Goal: Communication & Community: Answer question/provide support

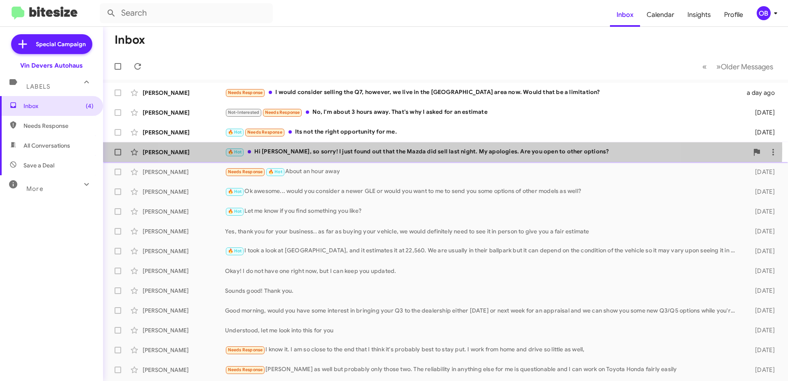
click at [417, 149] on div "🔥 Hot Hi [PERSON_NAME], so sorry! I just found out that the Mazda did sell last…" at bounding box center [486, 151] width 523 height 9
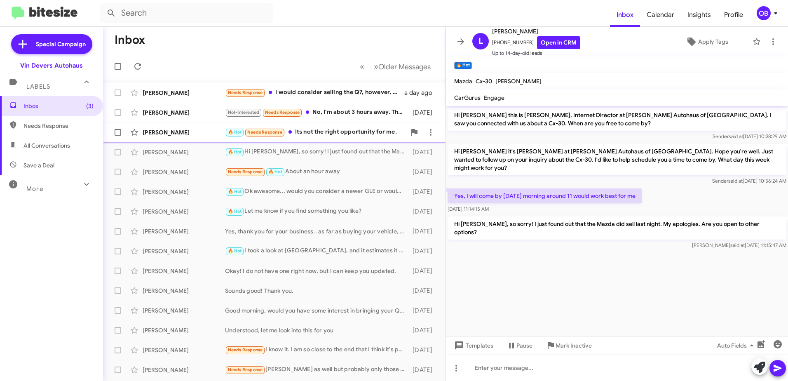
click at [349, 127] on div "🔥 Hot Needs Response Its not the right opportunity for me." at bounding box center [315, 131] width 181 height 9
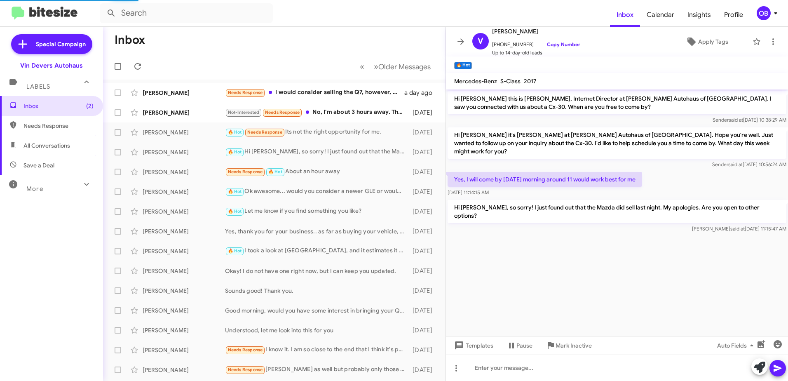
scroll to position [126, 0]
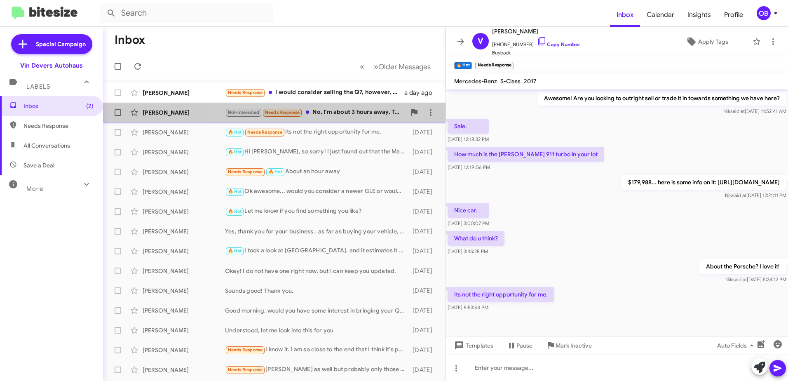
click at [329, 113] on div "Not-Interested Needs Response No, I'm about 3 hours away. That's why I asked fo…" at bounding box center [315, 112] width 181 height 9
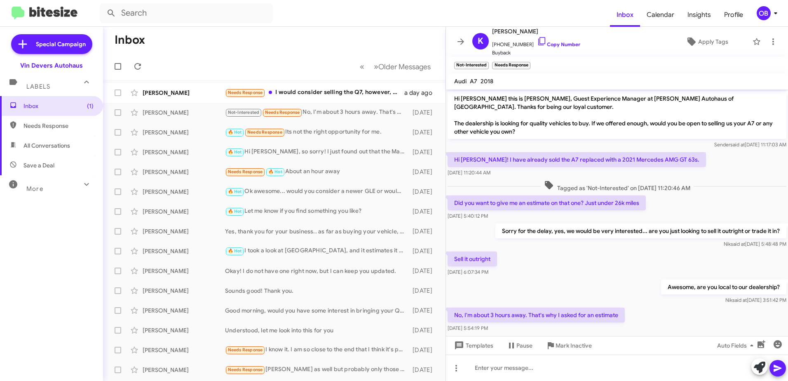
scroll to position [14, 0]
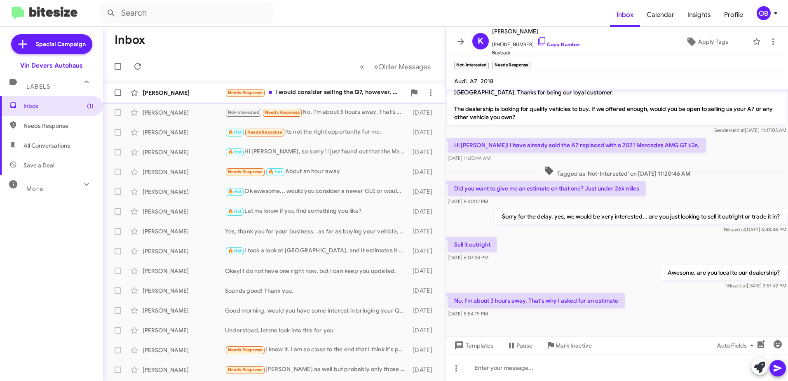
click at [358, 93] on div "Needs Response I would consider selling the Q7, however, we live in the [GEOGRA…" at bounding box center [315, 92] width 181 height 9
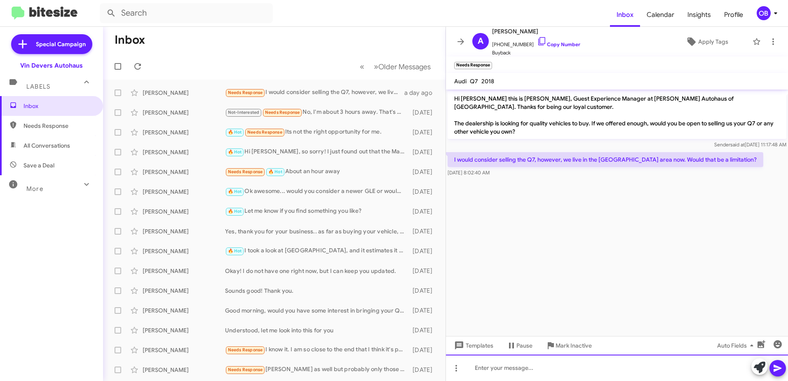
click at [560, 368] on div at bounding box center [617, 367] width 342 height 26
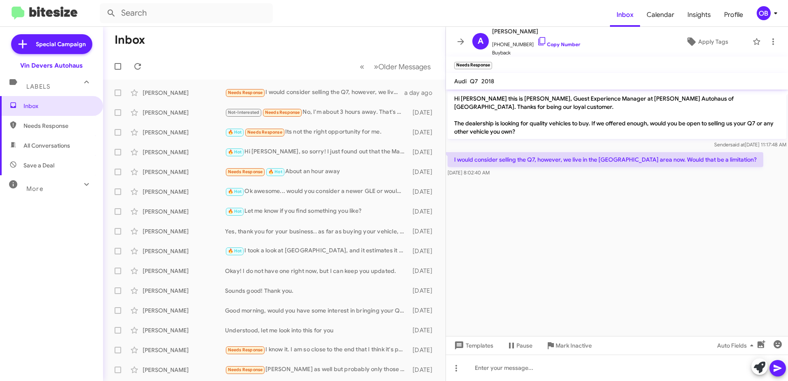
click at [388, 20] on form at bounding box center [355, 13] width 510 height 20
click at [667, 19] on span "Calendar" at bounding box center [660, 15] width 41 height 24
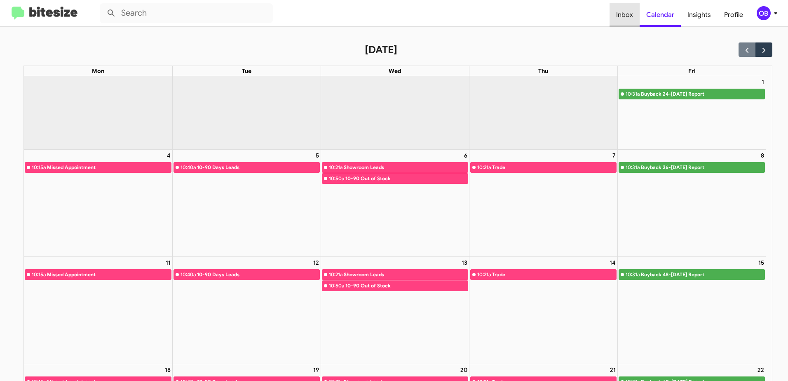
click at [636, 13] on span "Inbox" at bounding box center [624, 15] width 30 height 24
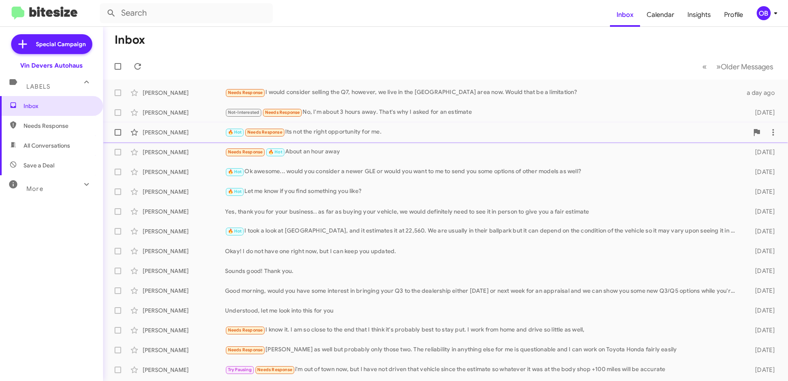
click at [288, 137] on div "🔥 Hot Needs Response Its not the right opportunity for me." at bounding box center [486, 131] width 523 height 9
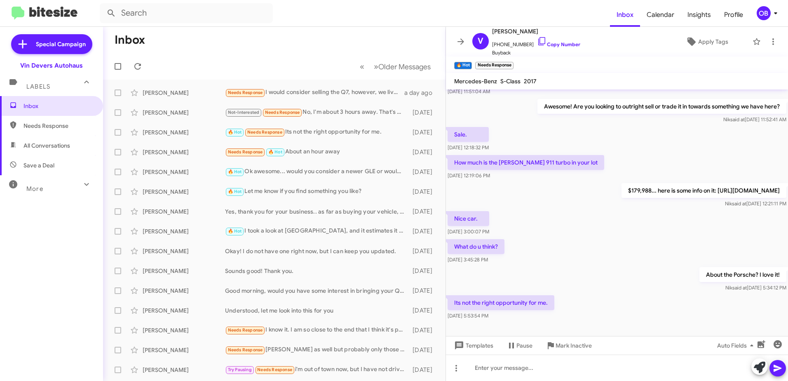
scroll to position [126, 0]
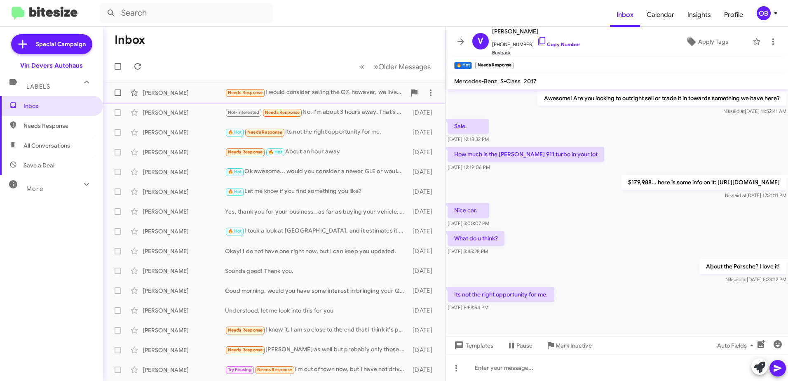
click at [287, 84] on div "[PERSON_NAME] Needs Response I would consider selling the Q7, however, we live …" at bounding box center [274, 92] width 329 height 16
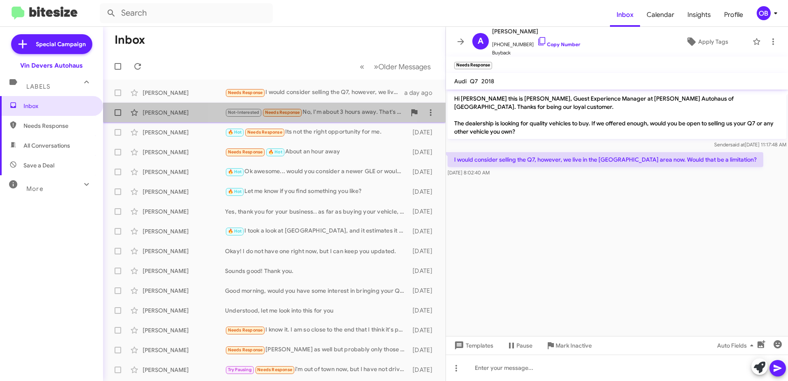
click at [302, 108] on span "Needs Response" at bounding box center [282, 111] width 40 height 7
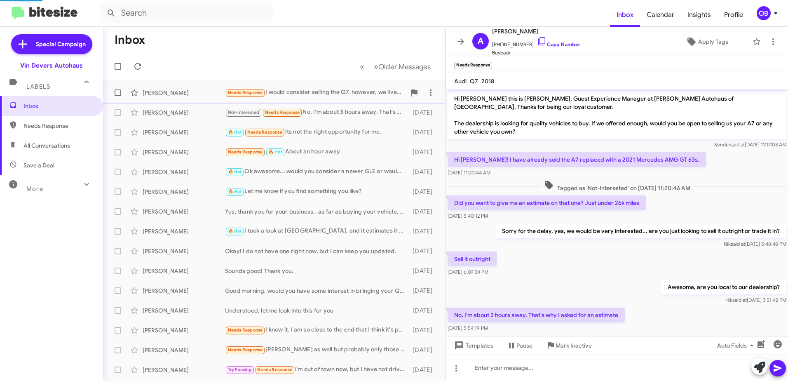
scroll to position [14, 0]
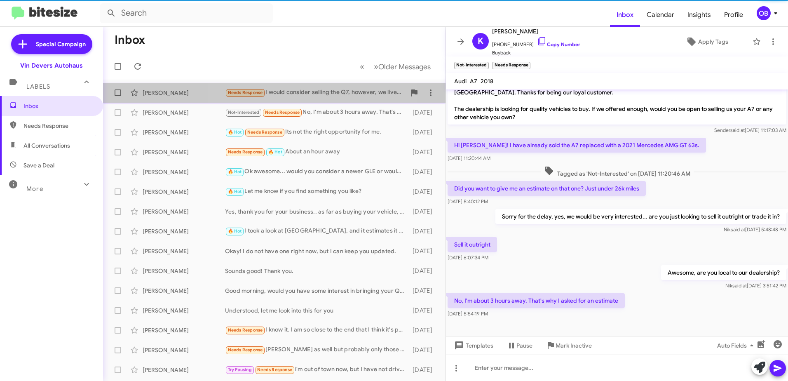
click at [308, 95] on div "Needs Response I would consider selling the Q7, however, we live in the [GEOGRA…" at bounding box center [315, 92] width 181 height 9
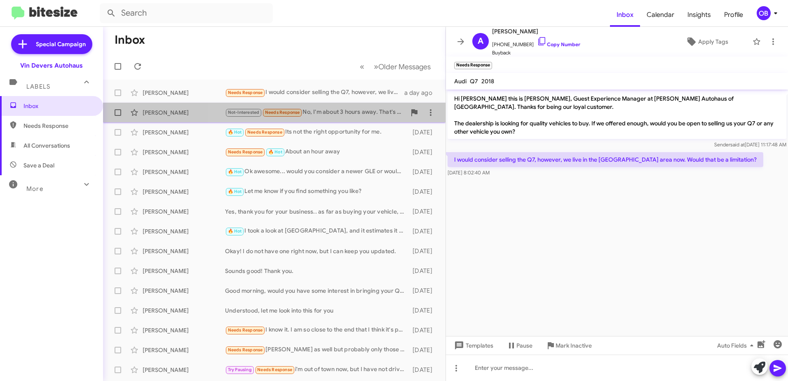
click at [335, 111] on div "Not-Interested Needs Response No, I'm about 3 hours away. That's why I asked fo…" at bounding box center [315, 112] width 181 height 9
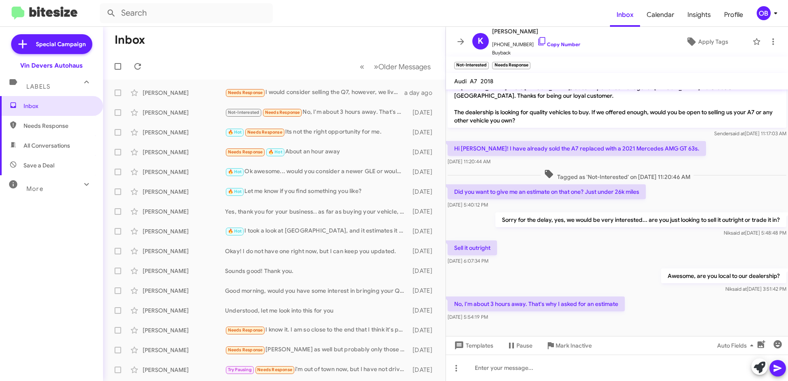
scroll to position [14, 0]
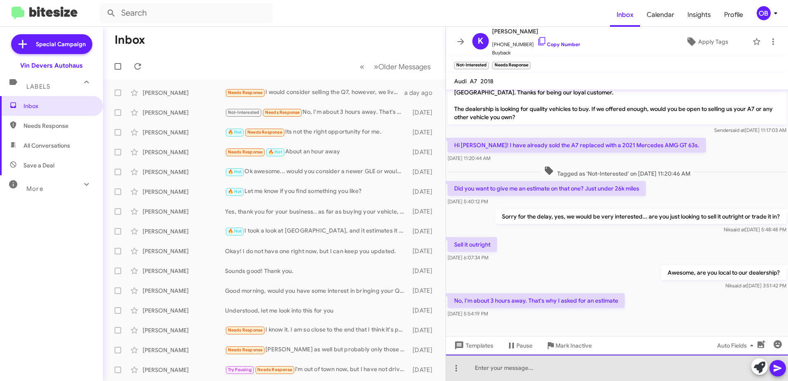
click at [539, 372] on div at bounding box center [617, 367] width 342 height 26
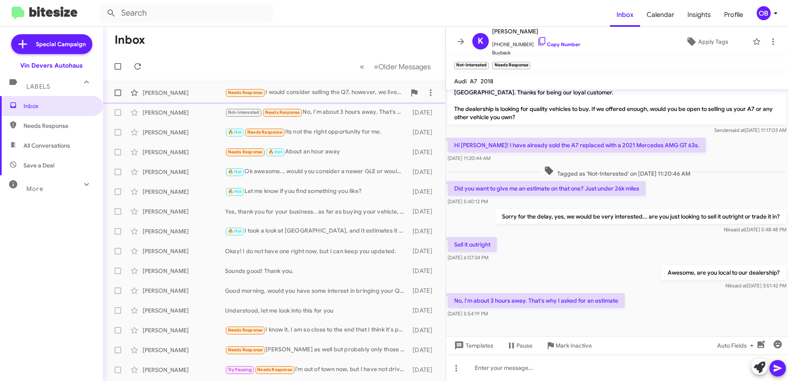
click at [281, 88] on div "Needs Response I would consider selling the Q7, however, we live in the [GEOGRA…" at bounding box center [315, 92] width 181 height 9
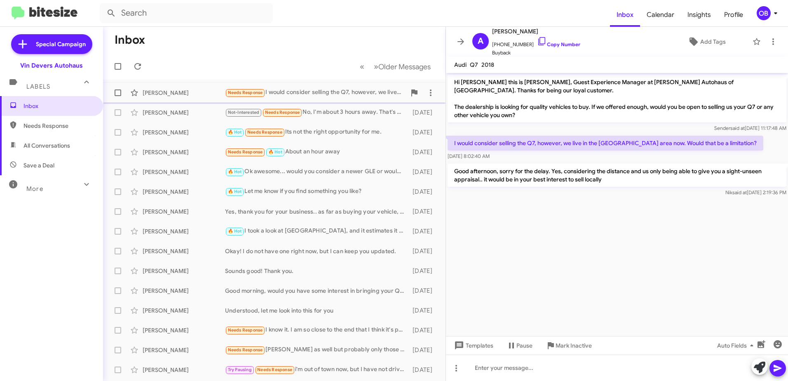
click at [323, 97] on div "Needs Response I would consider selling the Q7, however, we live in the [GEOGRA…" at bounding box center [315, 92] width 181 height 9
click at [322, 113] on div "Not-Interested Needs Response No, I'm about 3 hours away. That's why I asked fo…" at bounding box center [315, 112] width 181 height 9
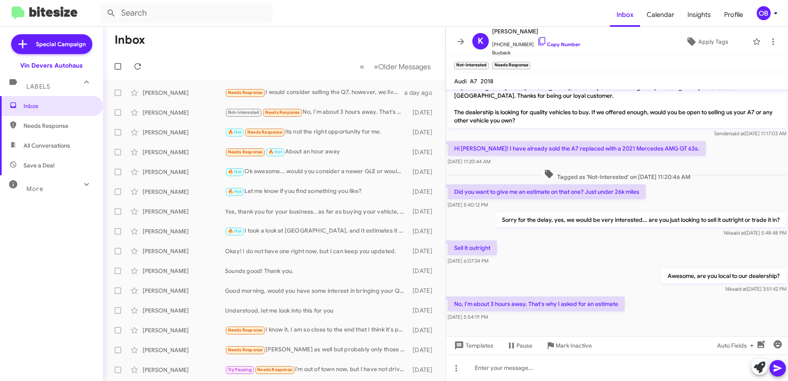
scroll to position [14, 0]
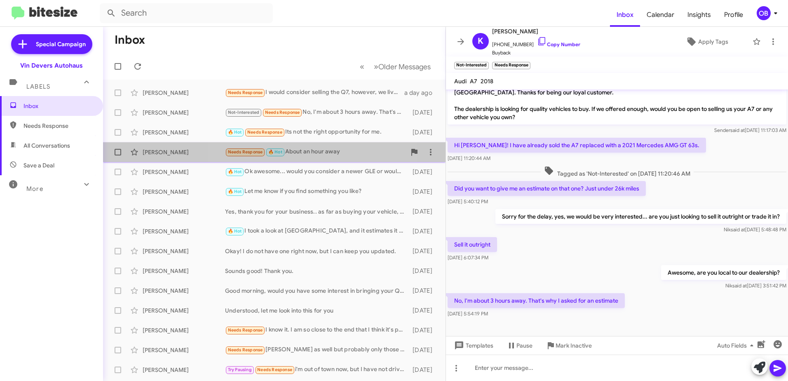
click at [315, 155] on div "Needs Response 🔥 Hot About an hour away" at bounding box center [315, 151] width 181 height 9
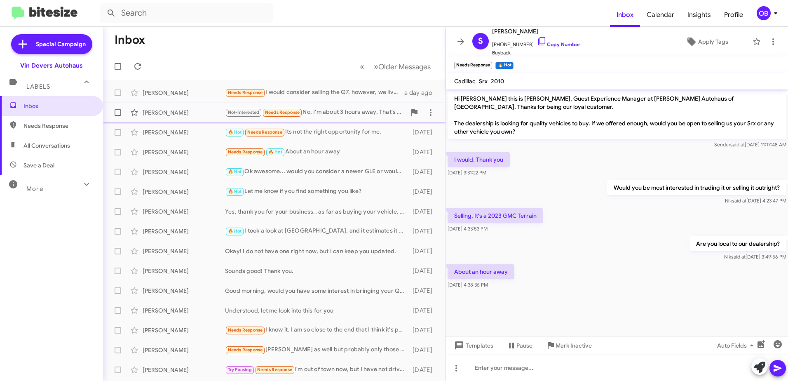
click at [322, 118] on div "[PERSON_NAME] Not-Interested Needs Response No, I'm about 3 hours away. That's …" at bounding box center [274, 112] width 329 height 16
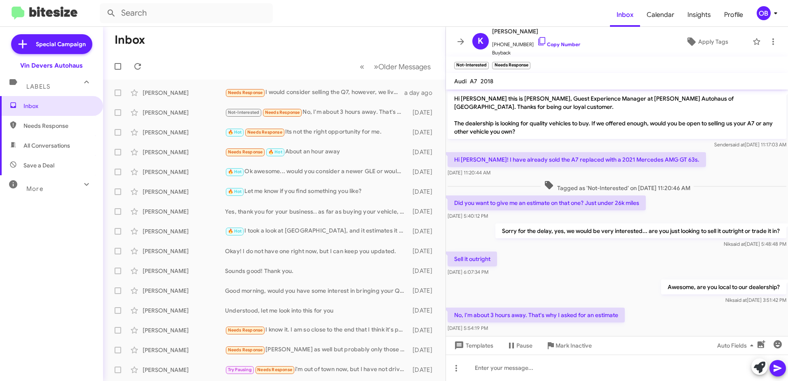
scroll to position [14, 0]
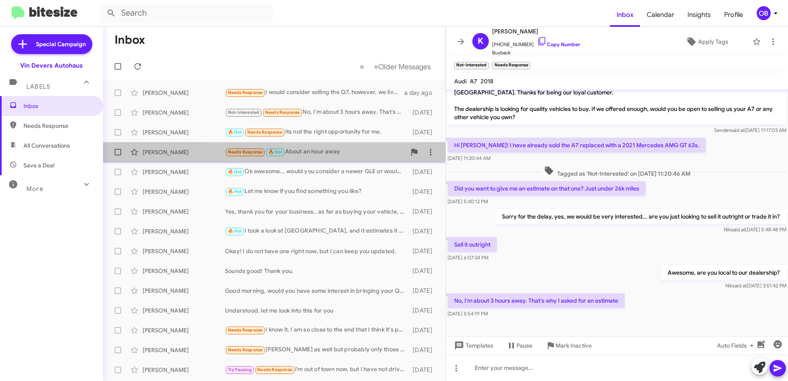
click at [305, 158] on div "[PERSON_NAME] Needs Response 🔥 Hot About an hour away [DATE]" at bounding box center [274, 152] width 329 height 16
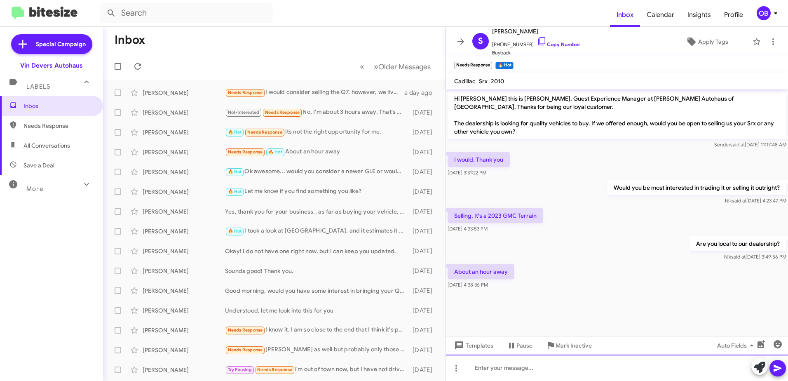
click at [479, 362] on div at bounding box center [617, 367] width 342 height 26
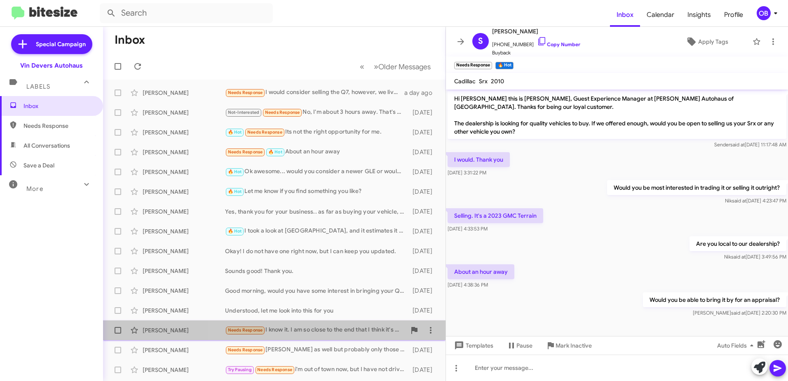
click at [343, 332] on div "Needs Response I know it. I am so close to the end that I think it's probably b…" at bounding box center [315, 329] width 181 height 9
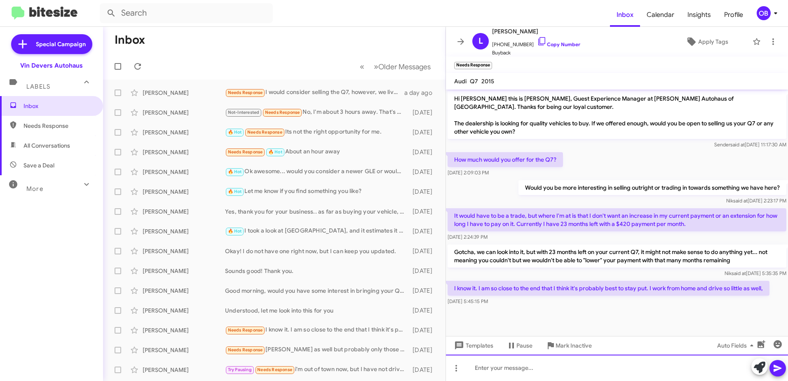
click at [588, 370] on div at bounding box center [617, 367] width 342 height 26
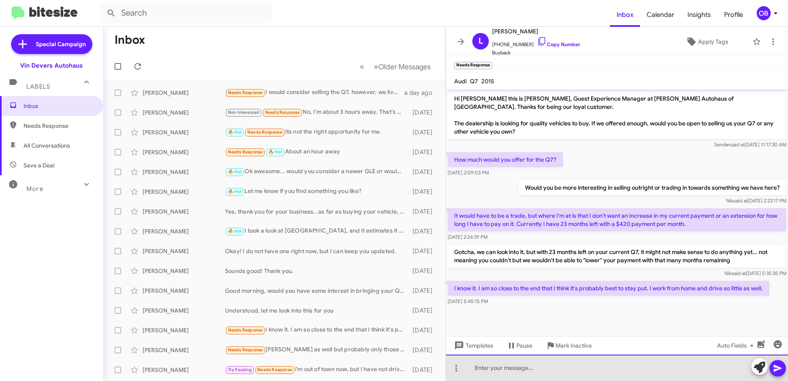
click at [595, 380] on html "Inbox Calendar Insights Profile OB Special Campaign [PERSON_NAME] Autohaus Labe…" at bounding box center [394, 190] width 788 height 381
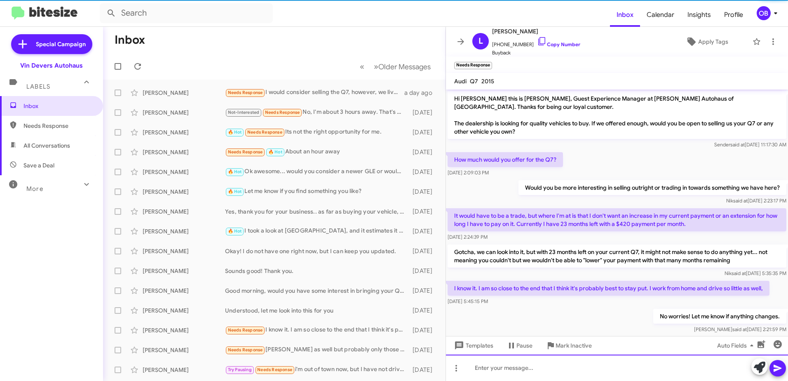
scroll to position [14, 0]
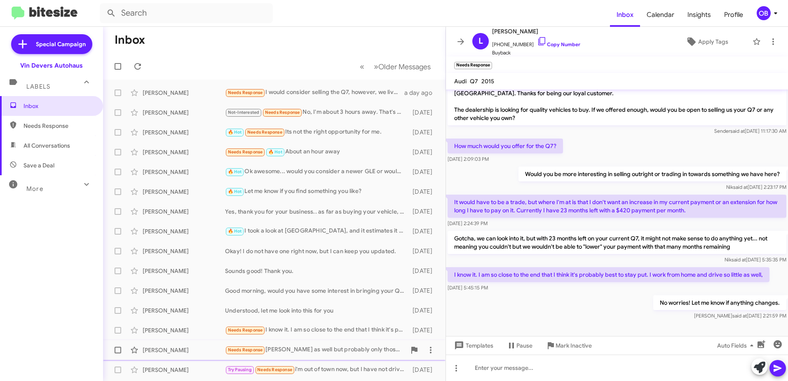
click at [356, 348] on div "Needs Response [PERSON_NAME] as well but probably only those two. The reliabili…" at bounding box center [315, 349] width 181 height 9
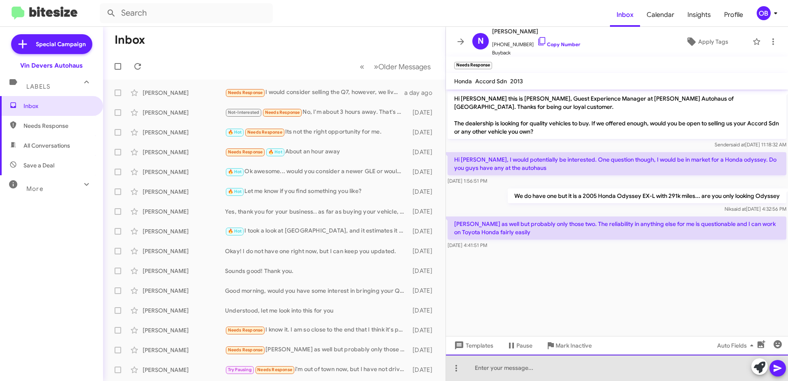
click at [513, 372] on div at bounding box center [617, 367] width 342 height 26
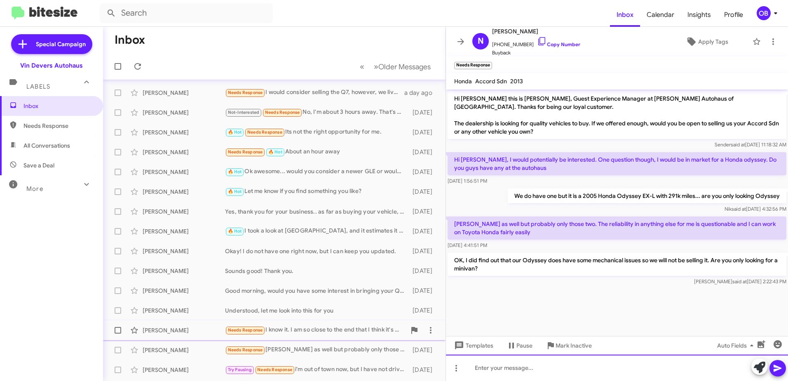
scroll to position [41, 0]
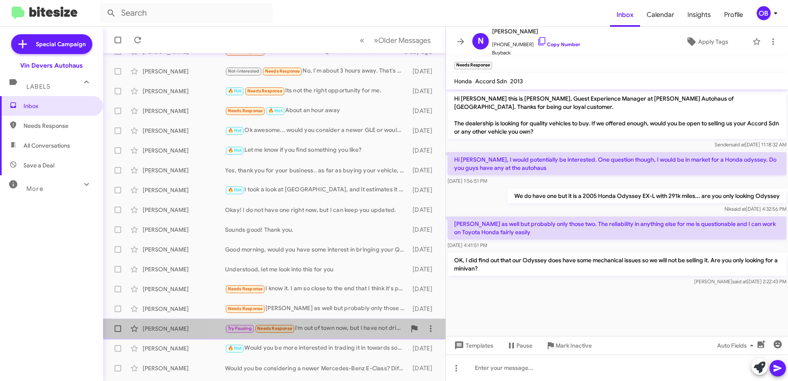
click at [324, 331] on div "Try Pausing Needs Response i'm out of town now, but I have not driven that vehi…" at bounding box center [315, 327] width 181 height 9
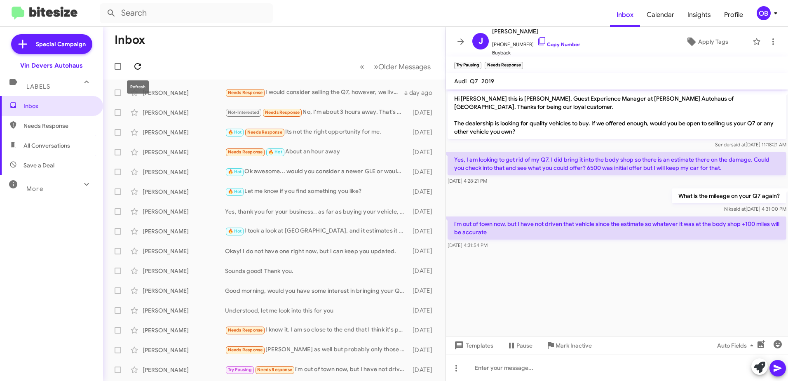
click at [134, 66] on icon at bounding box center [138, 66] width 10 height 10
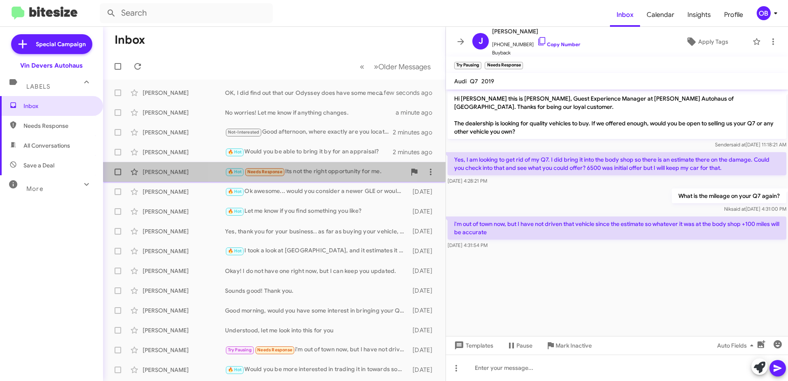
click at [322, 176] on div "🔥 Hot Needs Response Its not the right opportunity for me." at bounding box center [315, 171] width 181 height 9
